Goal: Task Accomplishment & Management: Manage account settings

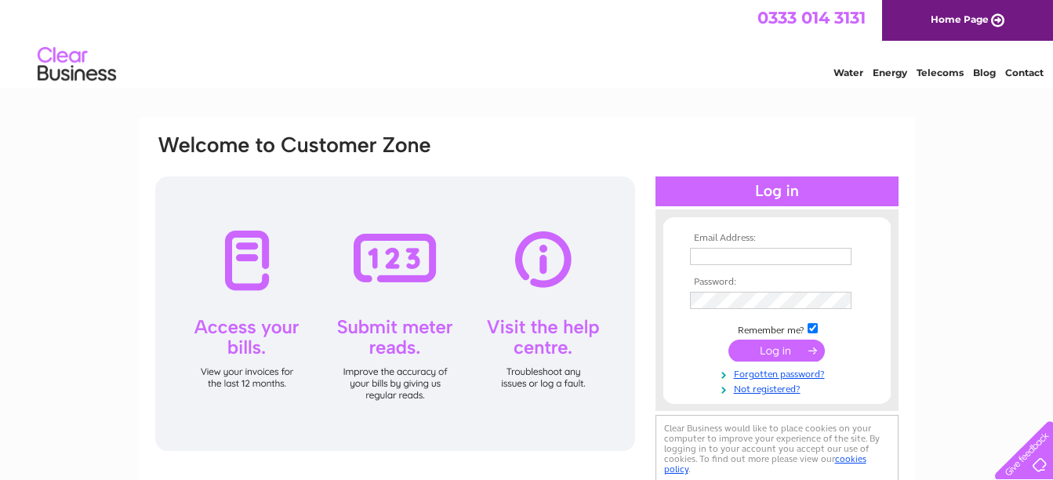
type input "[EMAIL_ADDRESS][DOMAIN_NAME]"
click at [783, 348] on input "submit" at bounding box center [777, 351] width 96 height 22
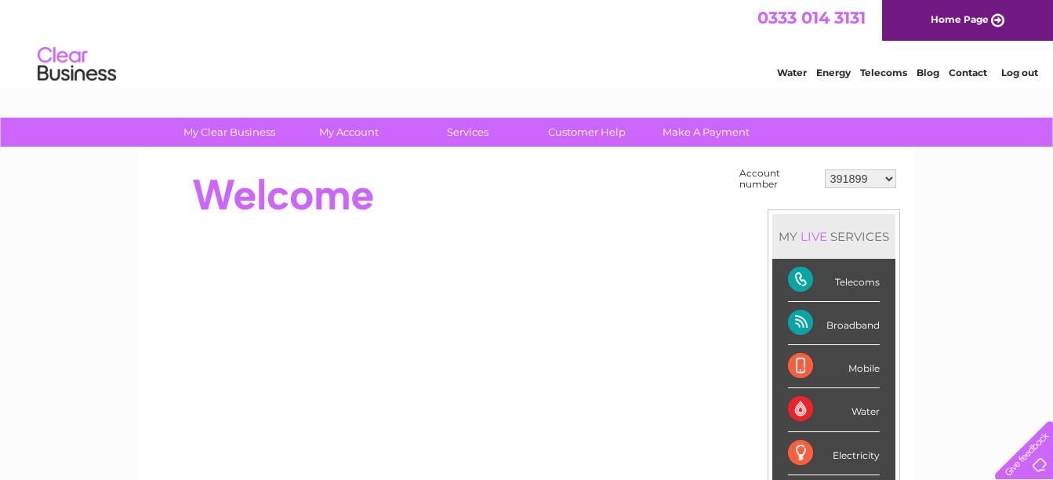
click at [887, 172] on select "391899 410077 410078 416972 429597 431234 433173 439901 442375 442450 443295 44…" at bounding box center [860, 178] width 71 height 19
click at [893, 179] on select "391899 410077 410078 416972 429597 431234 433173 439901 442375 442450 443295 44…" at bounding box center [860, 178] width 71 height 19
select select "442375"
click at [825, 169] on select "391899 410077 410078 416972 429597 431234 433173 439901 442375 442450 443295 44…" at bounding box center [860, 178] width 71 height 19
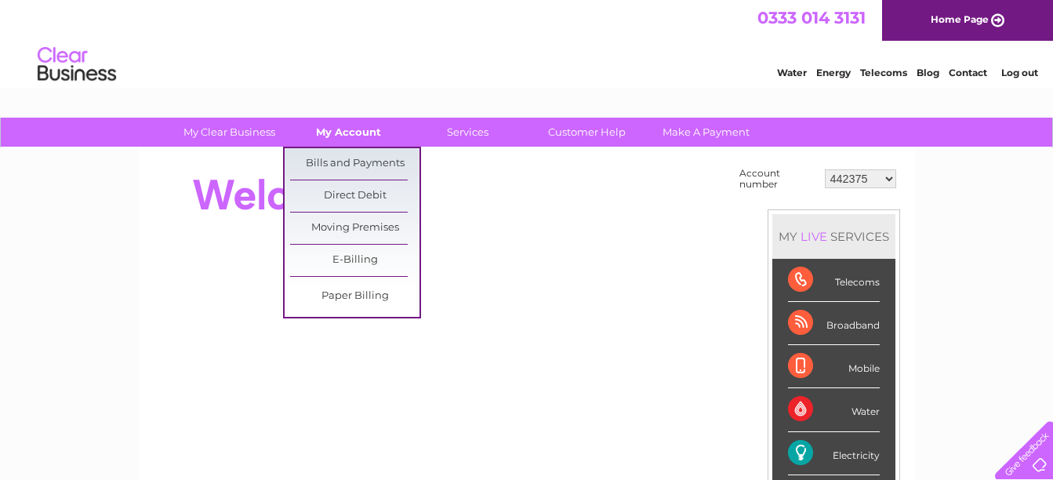
click at [355, 129] on link "My Account" at bounding box center [348, 132] width 129 height 29
click at [351, 160] on link "Bills and Payments" at bounding box center [354, 163] width 129 height 31
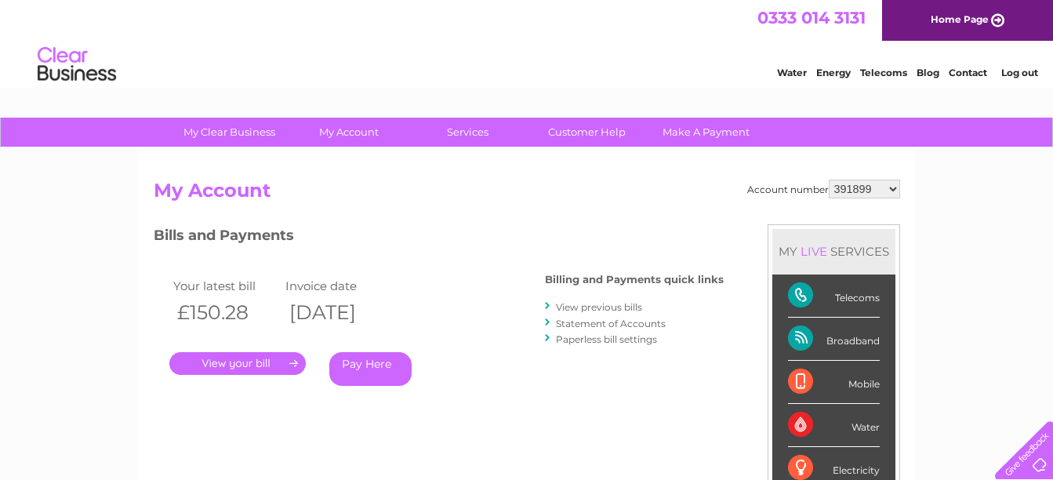
click at [891, 189] on select "391899 410077 410078 416972 429597 431234 433173 439901 442375 442450 443295 44…" at bounding box center [864, 189] width 71 height 19
select select "442375"
click at [829, 180] on select "391899 410077 410078 416972 429597 431234 433173 439901 442375 442450 443295 44…" at bounding box center [864, 189] width 71 height 19
click at [252, 358] on link "." at bounding box center [237, 363] width 136 height 23
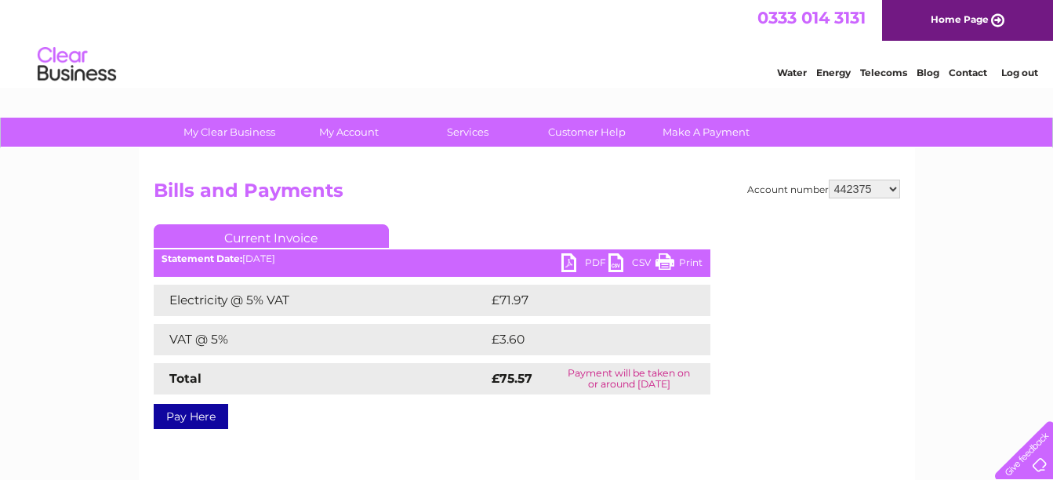
click at [572, 261] on link "PDF" at bounding box center [585, 264] width 47 height 23
